Goal: Find specific page/section: Find specific page/section

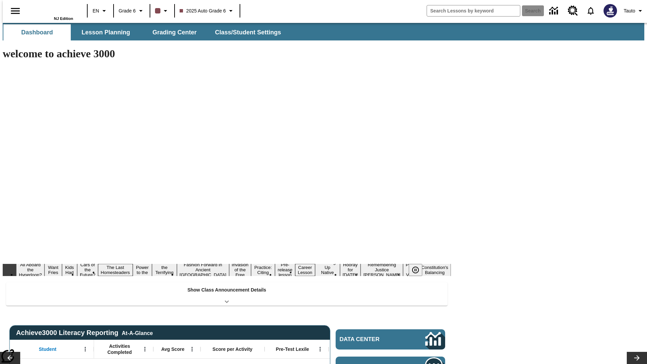
type input "-1"
click at [103, 32] on span "Lesson Planning" at bounding box center [106, 33] width 49 height 8
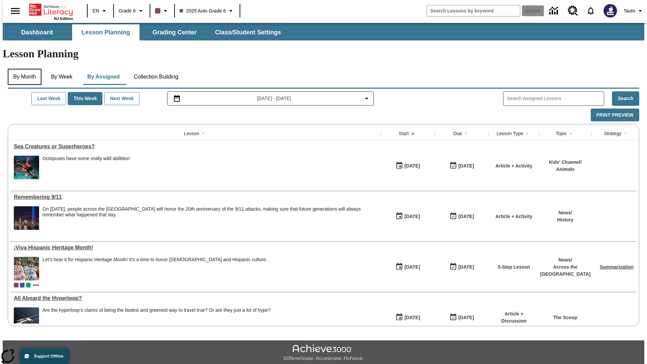
click at [23, 69] on button "By Month" at bounding box center [25, 77] width 34 height 16
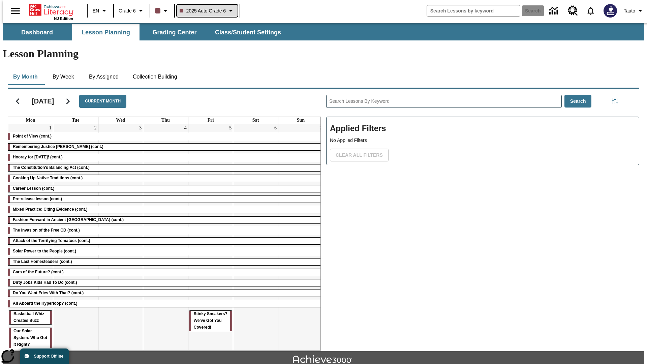
click at [206, 11] on span "2025 Auto Grade 6" at bounding box center [203, 10] width 46 height 7
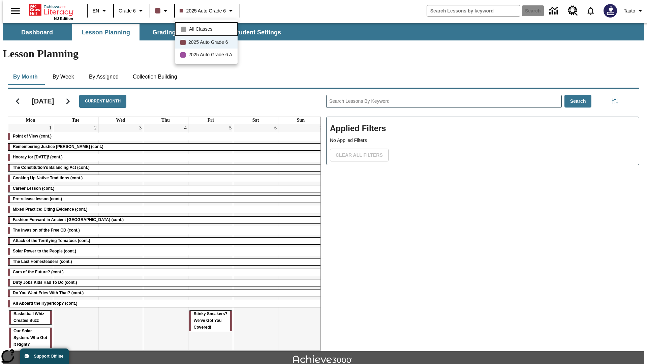
click at [207, 28] on span "All Classes" at bounding box center [200, 29] width 23 height 7
